Goal: Task Accomplishment & Management: Use online tool/utility

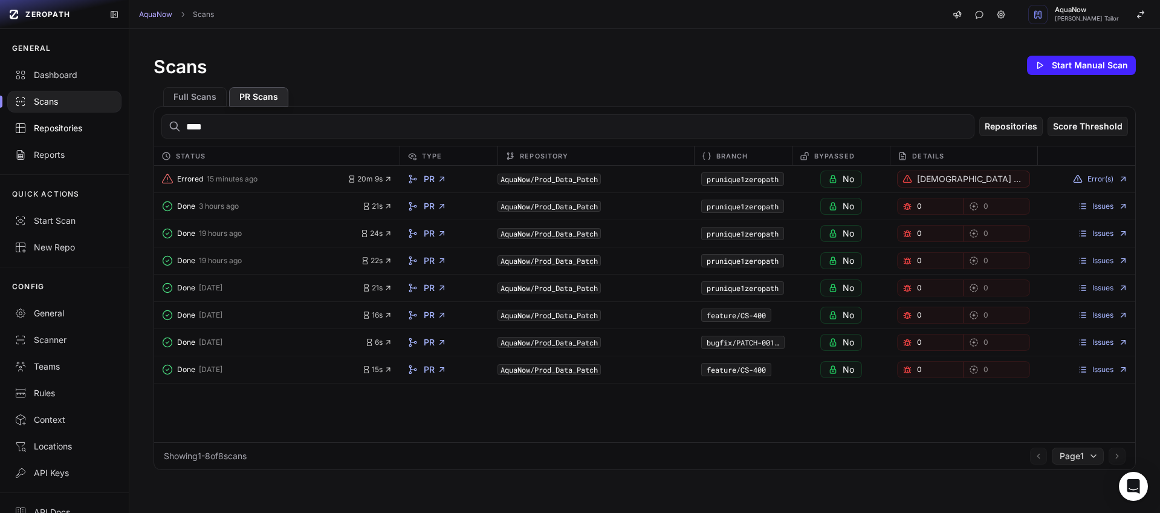
click at [70, 131] on div "Repositories" at bounding box center [65, 128] width 100 height 12
click at [65, 127] on div "Repositories" at bounding box center [65, 128] width 100 height 12
click at [59, 103] on div "Scans" at bounding box center [65, 101] width 100 height 12
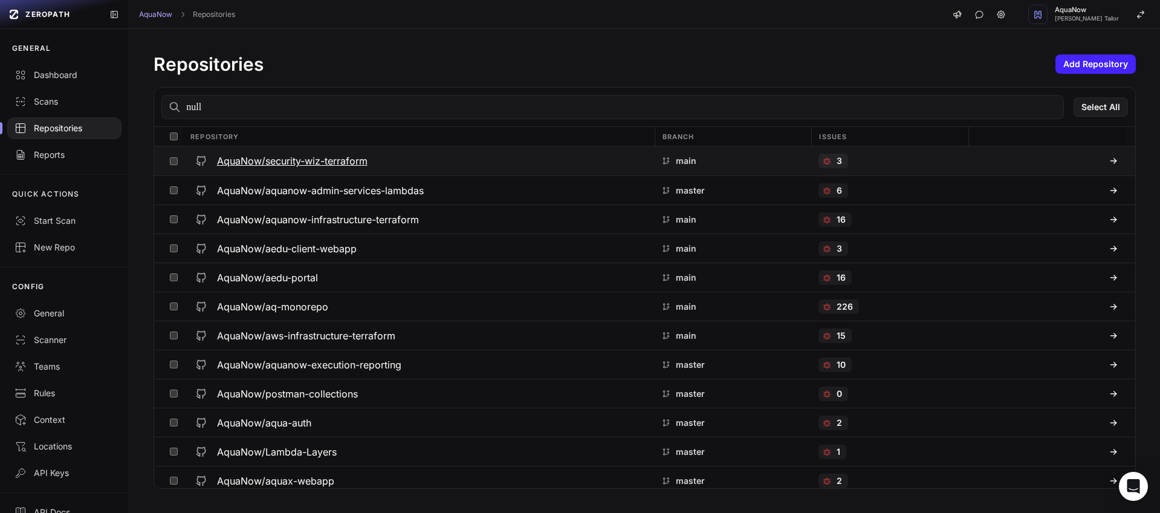
click at [347, 161] on h3 "AquaNow/security-wiz-terraform" at bounding box center [292, 161] width 151 height 15
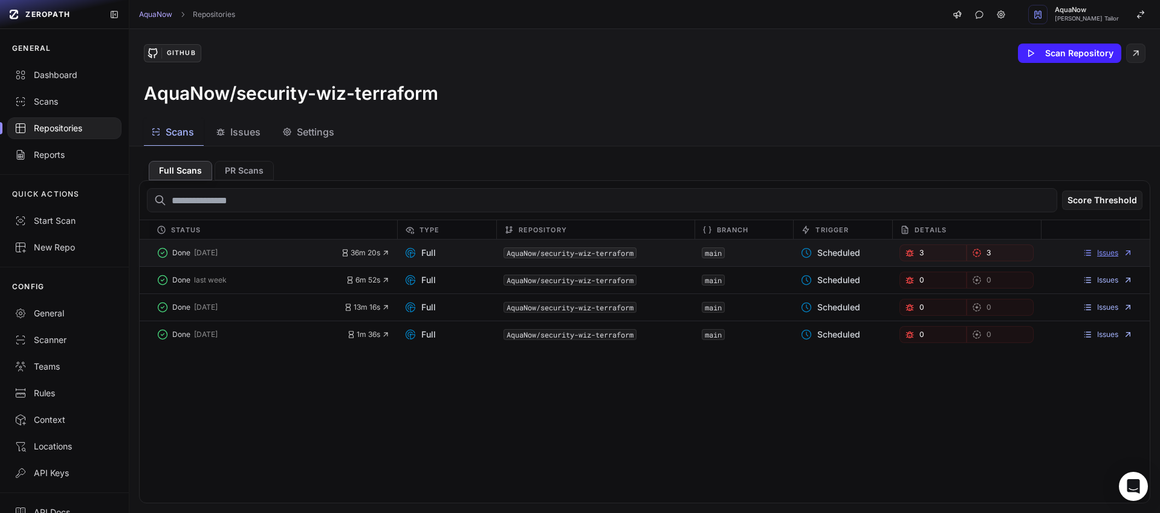
click at [1100, 257] on link "Issues" at bounding box center [1108, 253] width 50 height 10
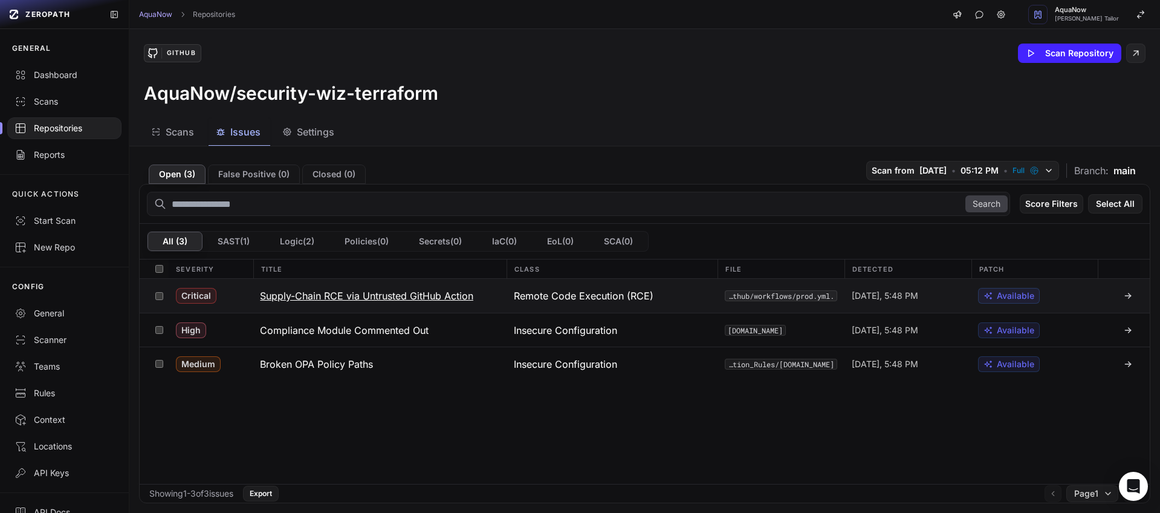
click at [237, 299] on div "Critical" at bounding box center [211, 296] width 85 height 34
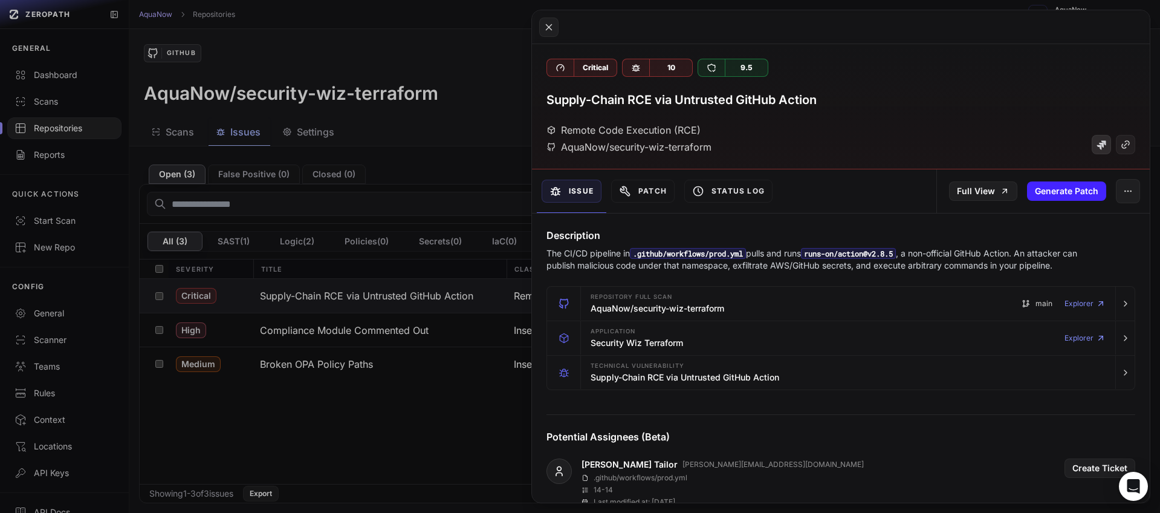
click at [1096, 144] on icon at bounding box center [1101, 145] width 10 height 10
click at [549, 27] on icon at bounding box center [548, 26] width 5 height 5
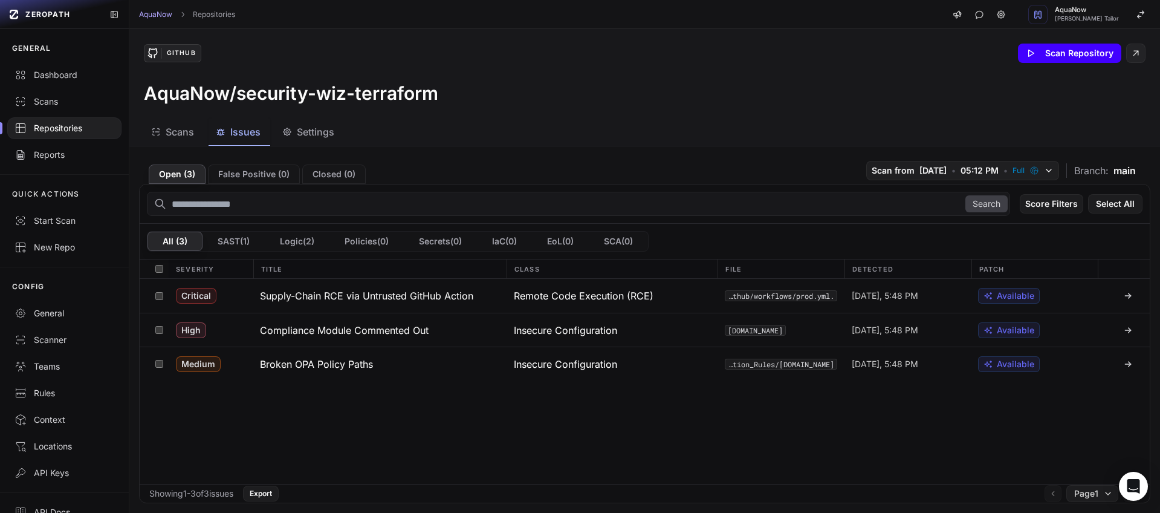
click at [1061, 57] on button "Scan Repository" at bounding box center [1069, 53] width 103 height 19
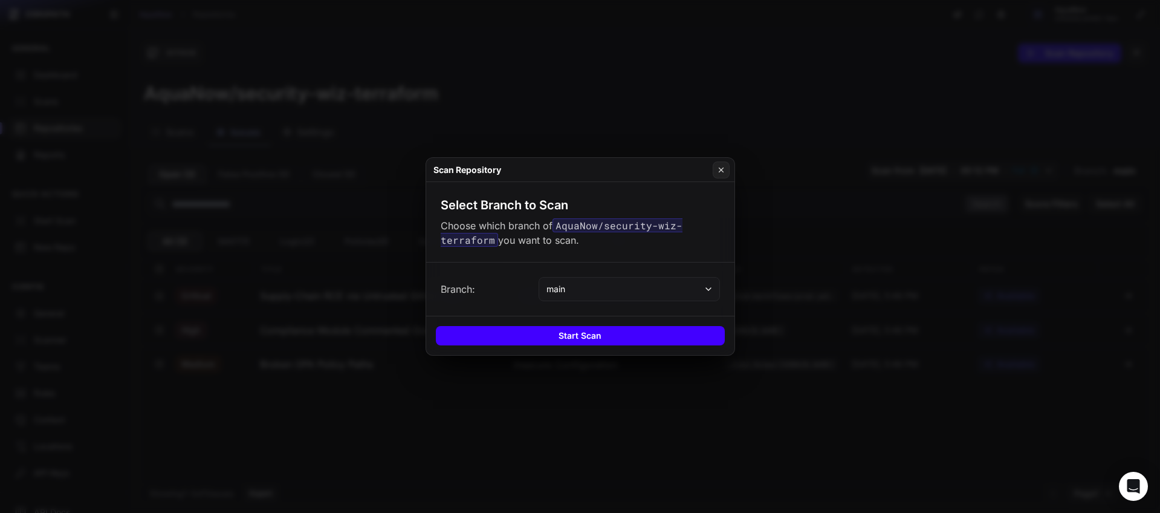
click at [572, 335] on button "Start Scan" at bounding box center [580, 335] width 289 height 19
